Goal: Task Accomplishment & Management: Complete application form

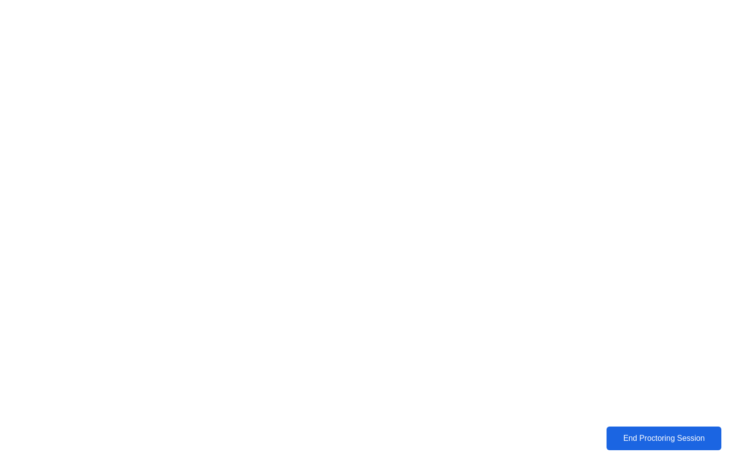
click at [645, 440] on div "End Proctoring Session" at bounding box center [664, 438] width 109 height 9
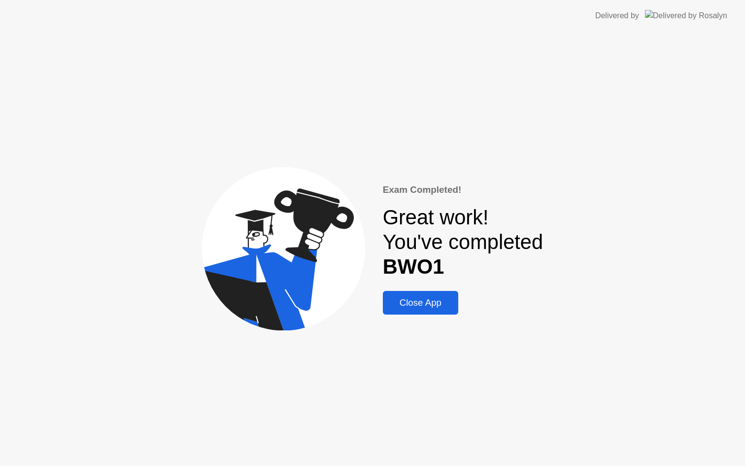
click at [426, 294] on button "Close App" at bounding box center [420, 303] width 75 height 24
